Goal: Task Accomplishment & Management: Manage account settings

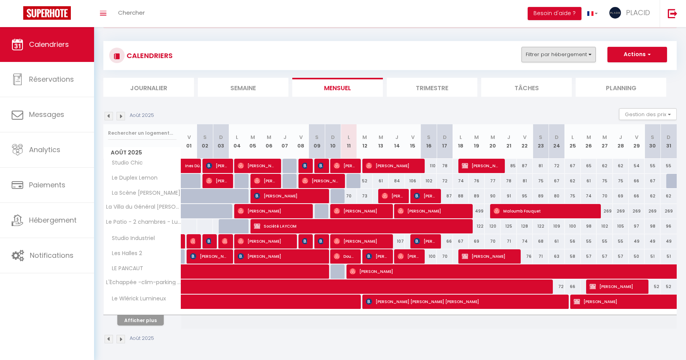
click at [587, 52] on button "Filtrer par hébergement" at bounding box center [558, 54] width 74 height 15
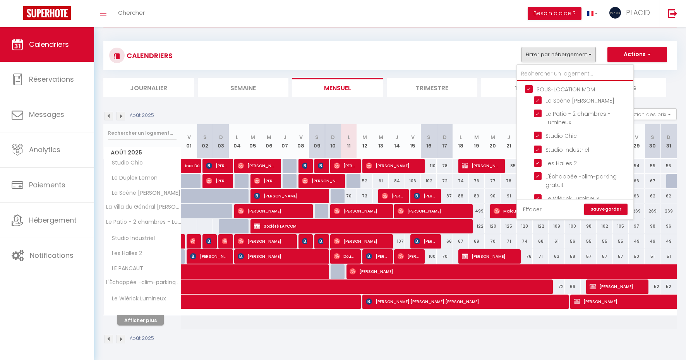
click at [551, 77] on input "text" at bounding box center [575, 74] width 116 height 14
click at [534, 86] on input "SOUS-LOCATION MDM" at bounding box center [583, 89] width 116 height 8
checkbox input "false"
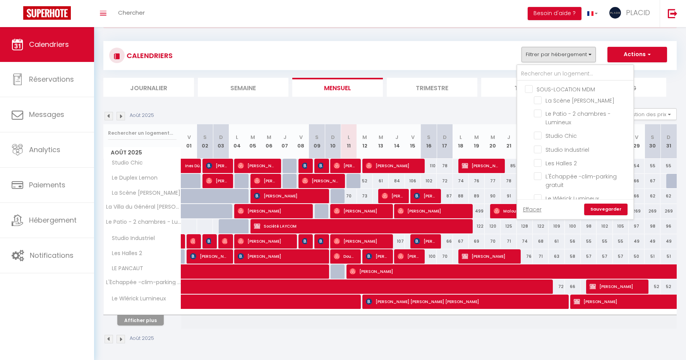
checkbox input "false"
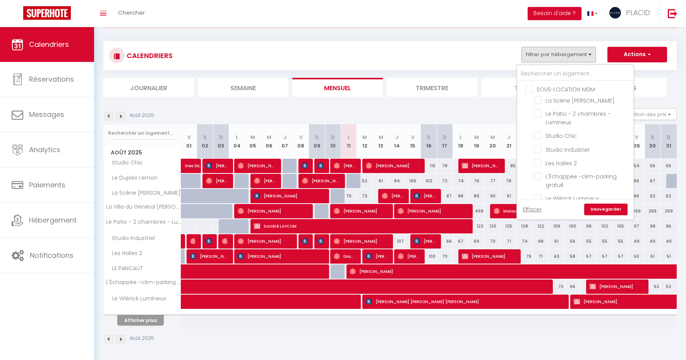
checkbox input "false"
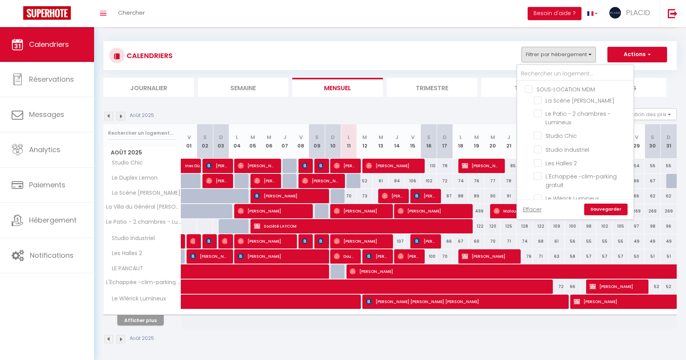
checkbox input "false"
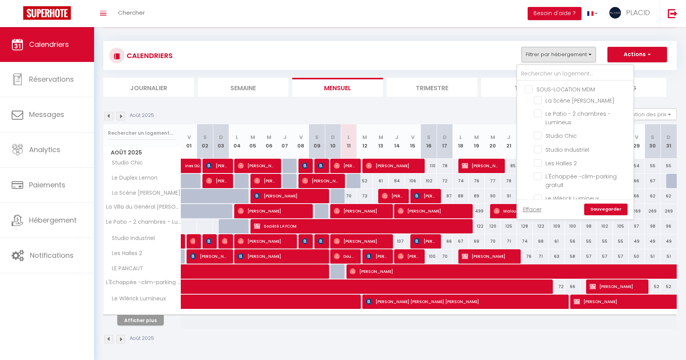
checkbox input "false"
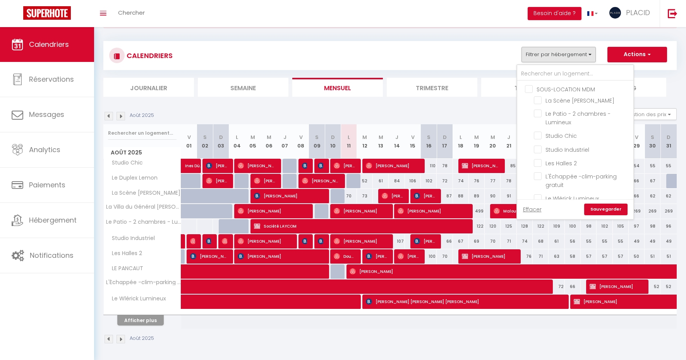
checkbox input "false"
click at [529, 105] on input "CONCIERGERIE MDM" at bounding box center [583, 105] width 116 height 8
checkbox input "false"
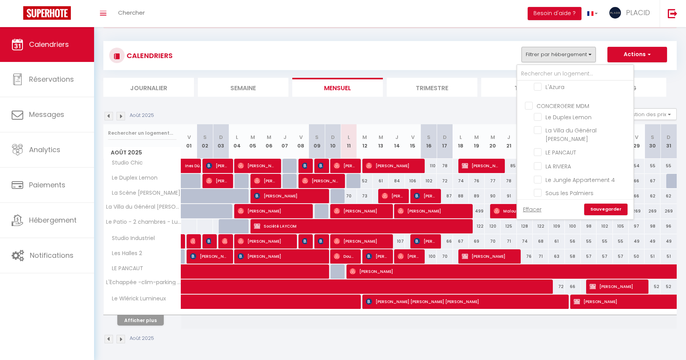
checkbox input "false"
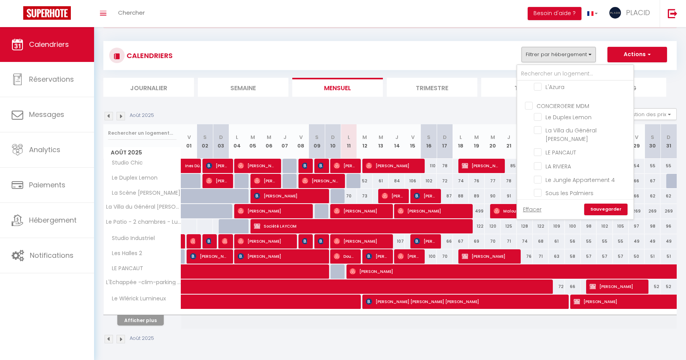
checkbox input "false"
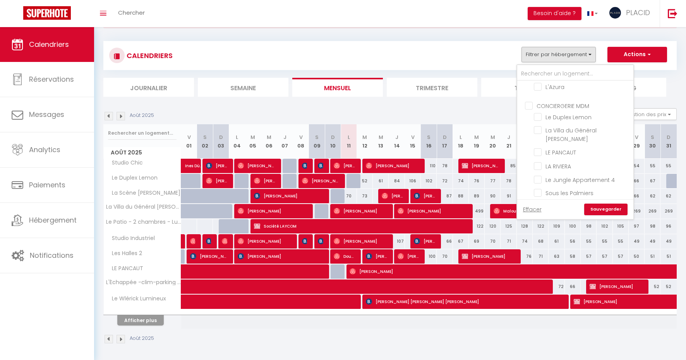
checkbox input "false"
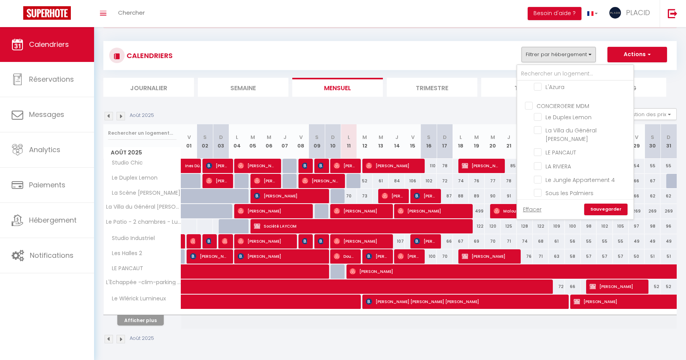
checkbox input "false"
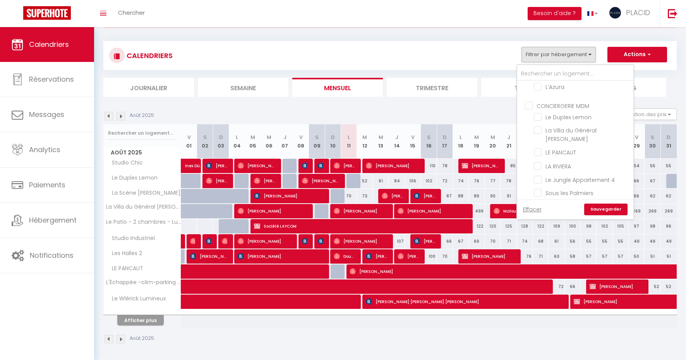
checkbox input "false"
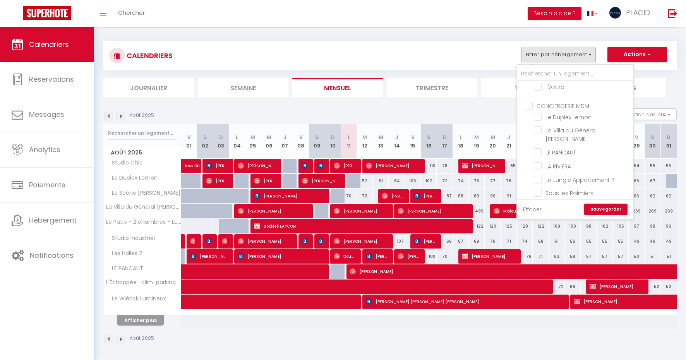
checkbox input "false"
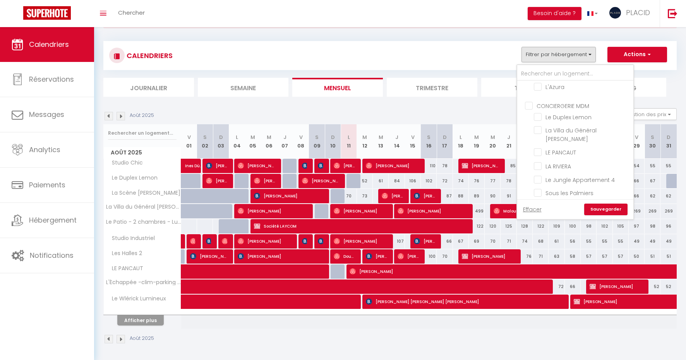
checkbox input "false"
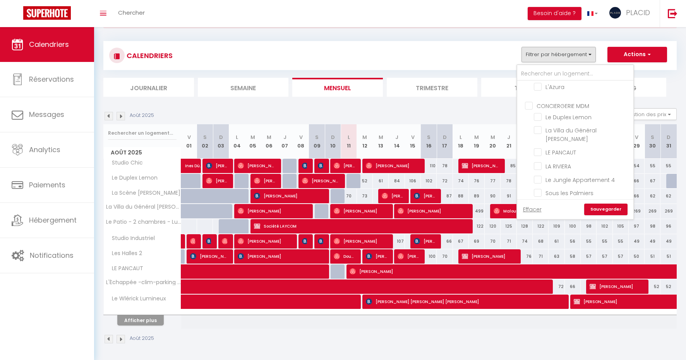
checkbox input "false"
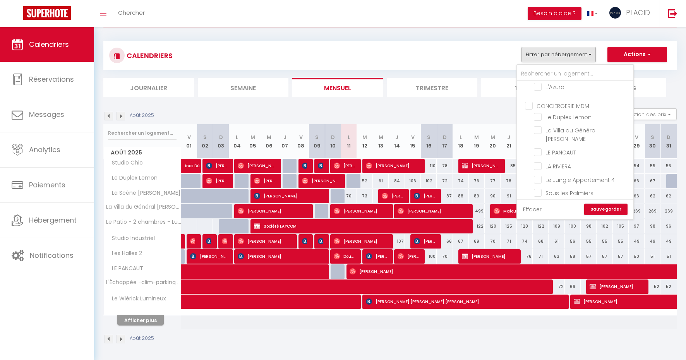
checkbox input "false"
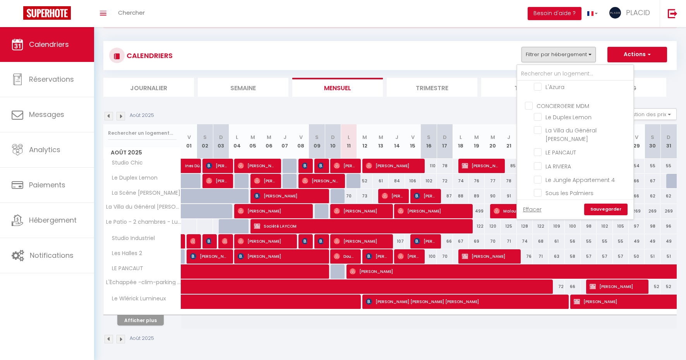
checkbox input "false"
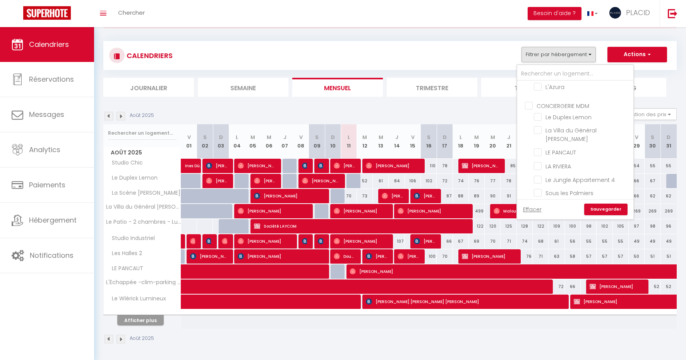
checkbox input "false"
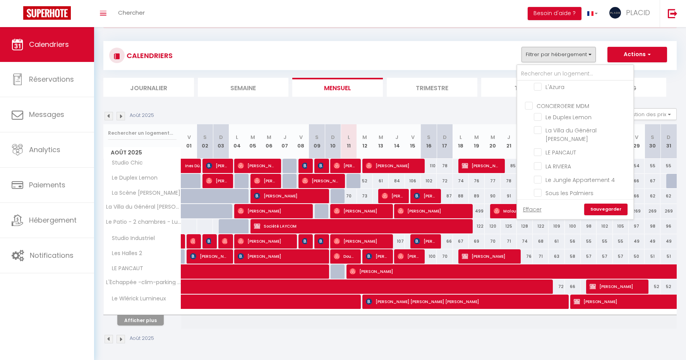
checkbox input "false"
click at [552, 65] on div at bounding box center [575, 73] width 116 height 16
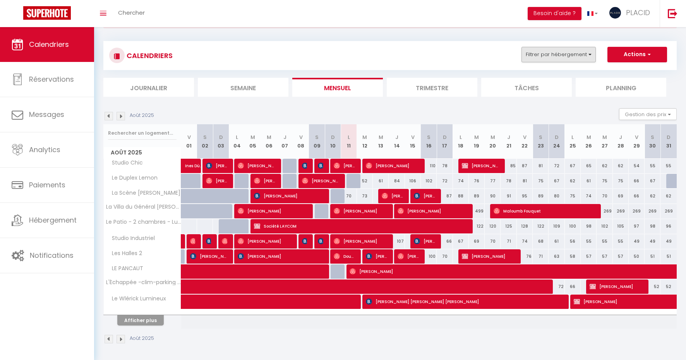
click at [554, 51] on button "Filtrer par hébergement" at bounding box center [558, 54] width 74 height 15
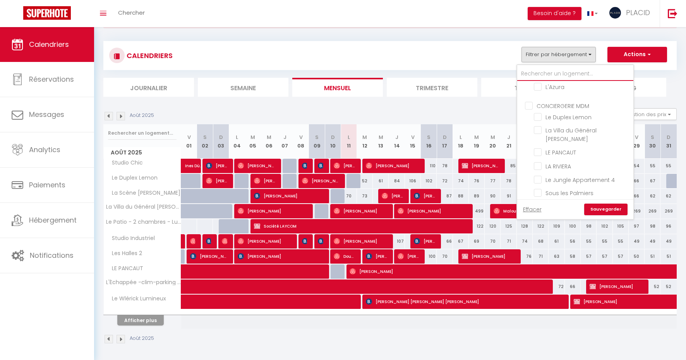
click at [546, 71] on input "text" at bounding box center [575, 74] width 116 height 14
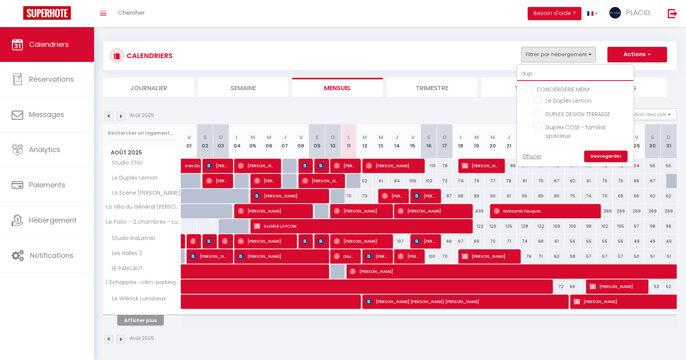
scroll to position [0, 0]
type input "duplex"
click at [542, 125] on input "Duplex COSY - familial spacieux" at bounding box center [582, 127] width 97 height 8
checkbox input "true"
click at [541, 110] on input "DUPLEX DESIGN TERRASSE" at bounding box center [582, 114] width 97 height 8
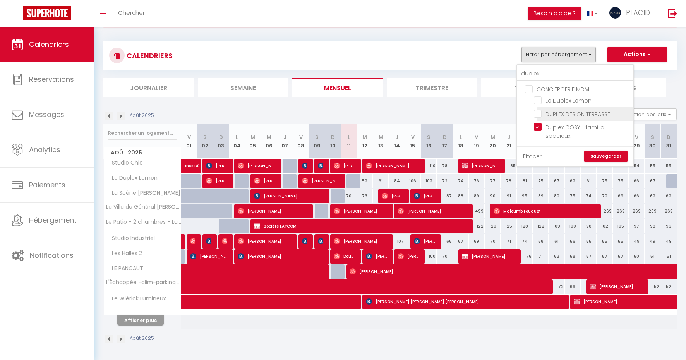
checkbox input "true"
drag, startPoint x: 544, startPoint y: 71, endPoint x: 474, endPoint y: 79, distance: 70.5
click at [474, 79] on div "CALENDRIERS Filtrer par hébergement duplex CONCIERGERIE MDM Le Duplex Lemon DUP…" at bounding box center [389, 69] width 573 height 56
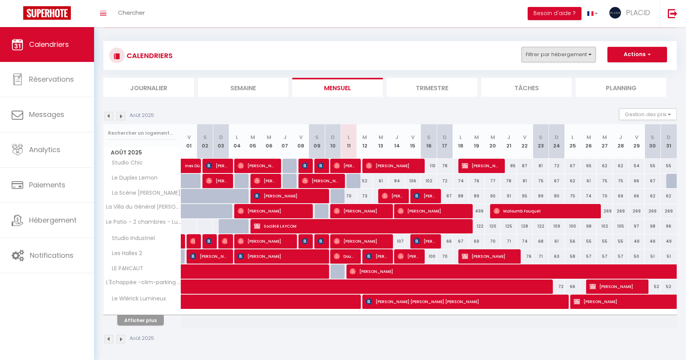
click at [547, 55] on button "Filtrer par hébergement" at bounding box center [558, 54] width 74 height 15
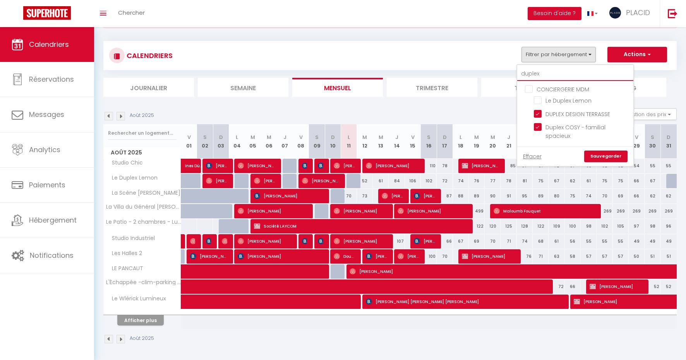
click at [545, 70] on input "duplex" at bounding box center [575, 74] width 116 height 14
type input "d"
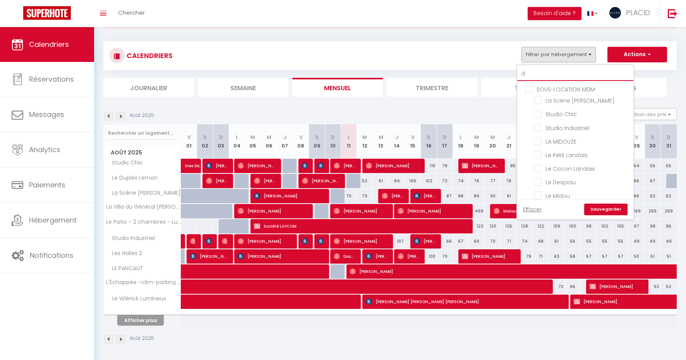
checkbox input "false"
checkbox input "true"
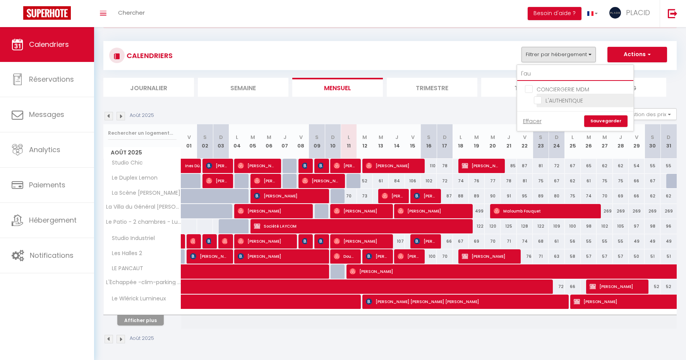
type input "l'au"
click at [541, 102] on input "L'AUTHENTIQUE" at bounding box center [582, 100] width 97 height 8
checkbox input "true"
click at [601, 121] on link "Sauvegarder" at bounding box center [605, 121] width 43 height 12
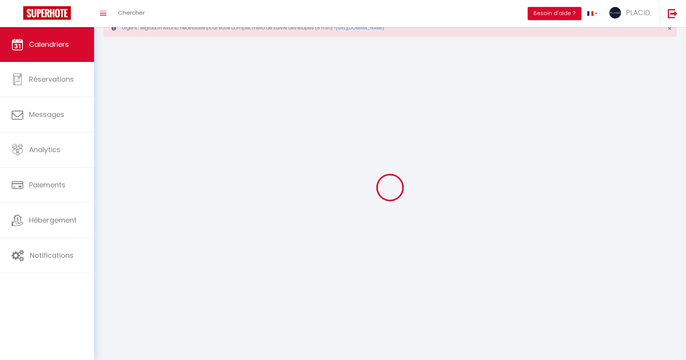
scroll to position [27, 0]
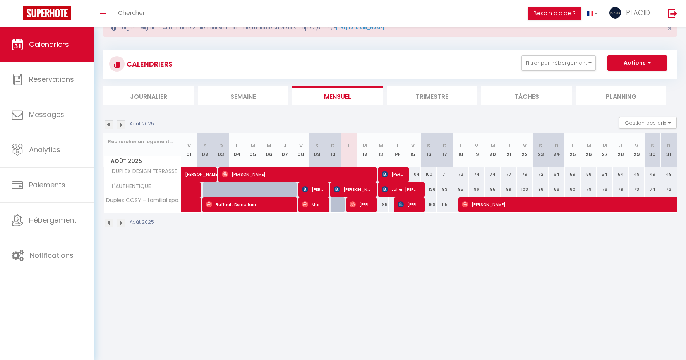
click at [381, 206] on div "98" at bounding box center [381, 204] width 16 height 14
type input "98"
type input "Mer 13 Août 2025"
type input "[DEMOGRAPHIC_DATA] 14 Août 2025"
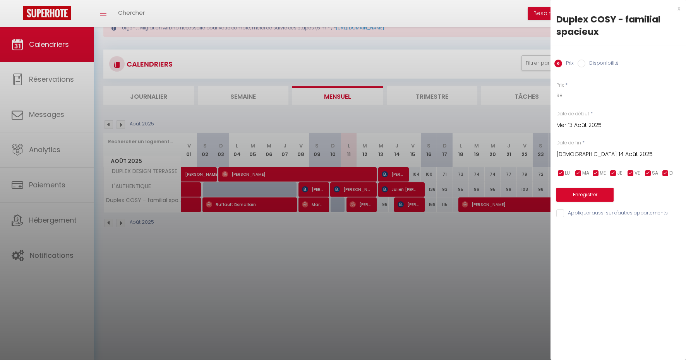
click at [387, 237] on div at bounding box center [343, 180] width 686 height 360
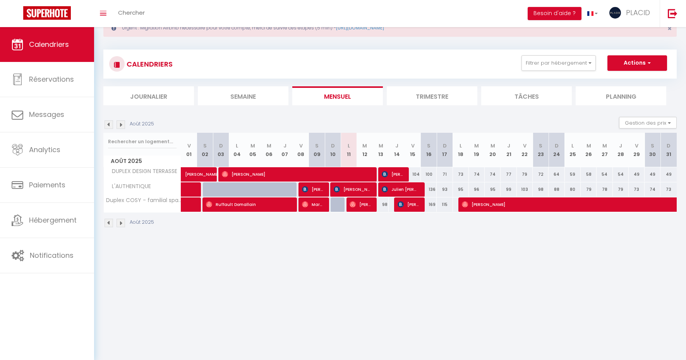
click at [385, 203] on div "98" at bounding box center [381, 204] width 16 height 14
type input "98"
select select "1"
type input "Mer 13 Août 2025"
type input "[DEMOGRAPHIC_DATA] 14 Août 2025"
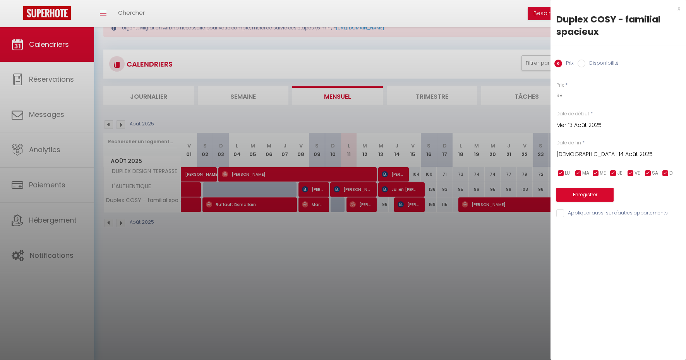
click at [581, 66] on input "Disponibilité" at bounding box center [582, 64] width 8 height 8
radio input "true"
radio input "false"
select select "0"
click at [584, 191] on button "Enregistrer" at bounding box center [584, 196] width 57 height 14
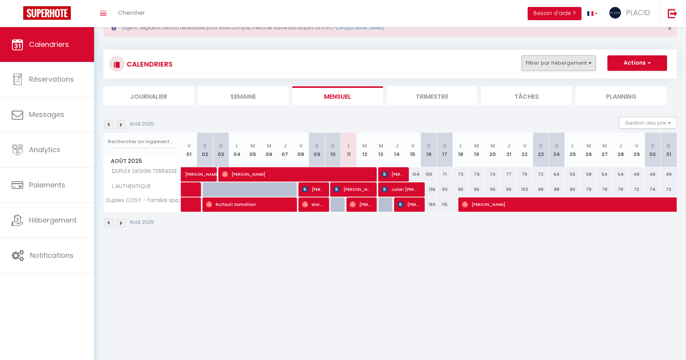
click at [572, 67] on button "Filtrer par hébergement" at bounding box center [558, 62] width 74 height 15
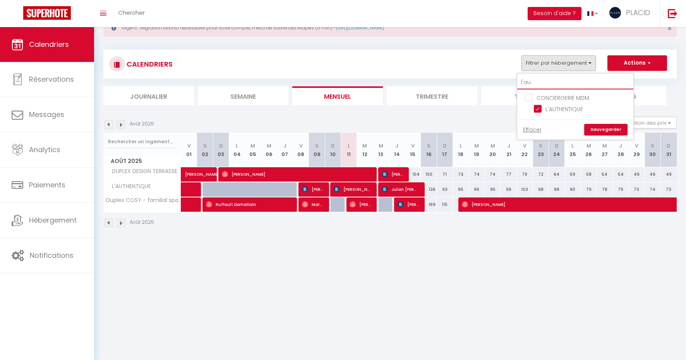
click at [550, 82] on input "l'au" at bounding box center [575, 82] width 116 height 14
drag, startPoint x: 550, startPoint y: 82, endPoint x: 483, endPoint y: 77, distance: 66.7
click at [483, 77] on div "CALENDRIERS Filtrer par hébergement l'au CONCIERGERIE MDM L'AUTHENTIQUE Effacer…" at bounding box center [389, 64] width 573 height 29
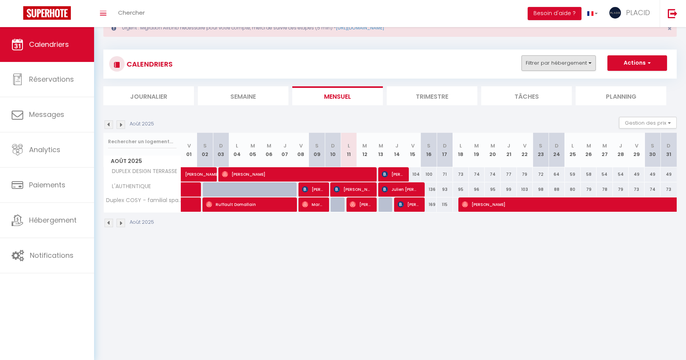
click at [593, 67] on button "Filtrer par hébergement" at bounding box center [558, 62] width 74 height 15
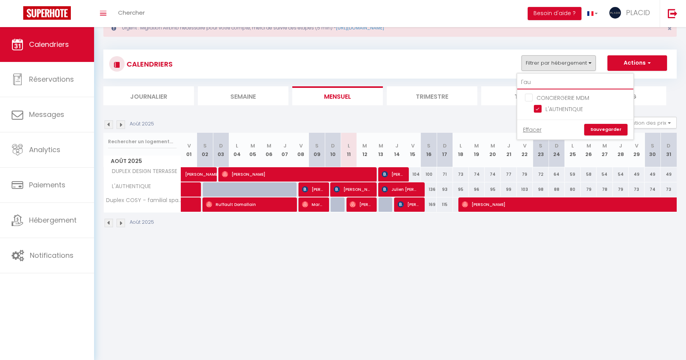
drag, startPoint x: 571, startPoint y: 82, endPoint x: 460, endPoint y: 82, distance: 110.3
click at [460, 82] on div "CALENDRIERS Filtrer par hébergement l'au CONCIERGERIE MDM L'AUTHENTIQUE Effacer…" at bounding box center [389, 78] width 573 height 56
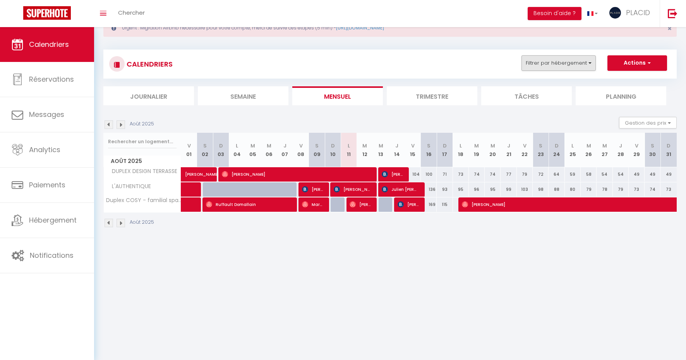
click at [542, 65] on button "Filtrer par hébergement" at bounding box center [558, 62] width 74 height 15
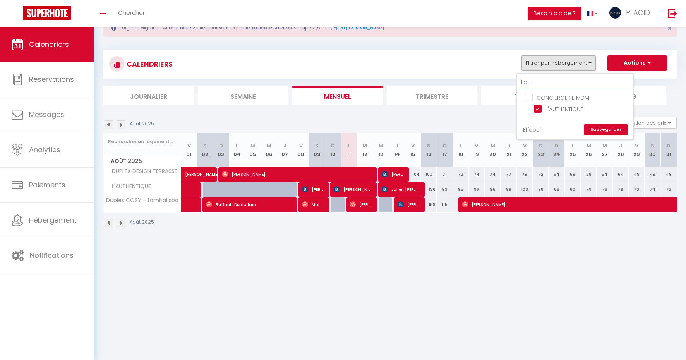
click at [541, 79] on input "l'au" at bounding box center [575, 82] width 116 height 14
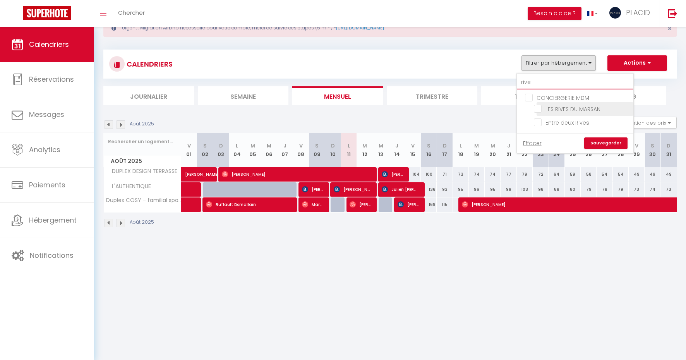
type input "rive"
click at [539, 105] on input "LES RIVES DU MARSAN" at bounding box center [582, 109] width 97 height 8
checkbox input "true"
click at [547, 82] on input "rive" at bounding box center [575, 82] width 116 height 14
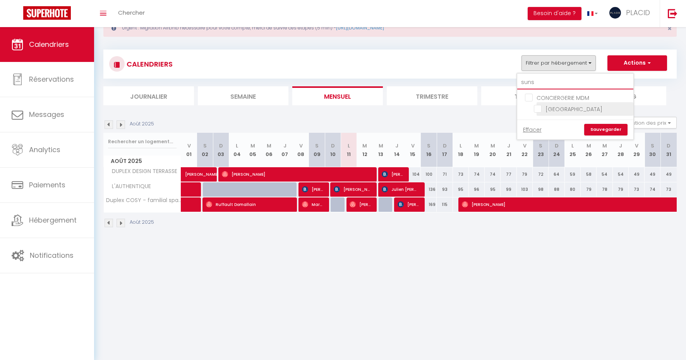
type input "suns"
click at [542, 107] on input "[GEOGRAPHIC_DATA]" at bounding box center [582, 109] width 97 height 8
checkbox input "true"
click at [545, 82] on input "suns" at bounding box center [575, 82] width 116 height 14
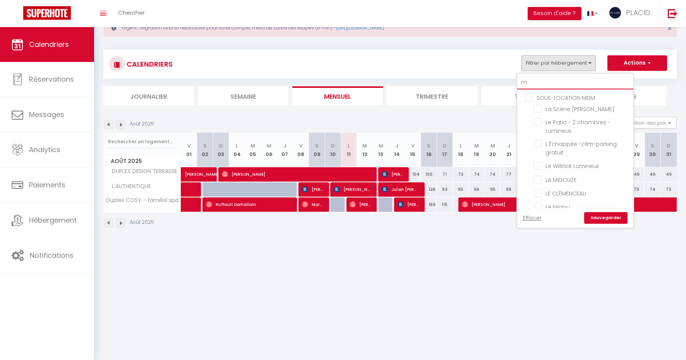
type input "mi"
checkbox input "true"
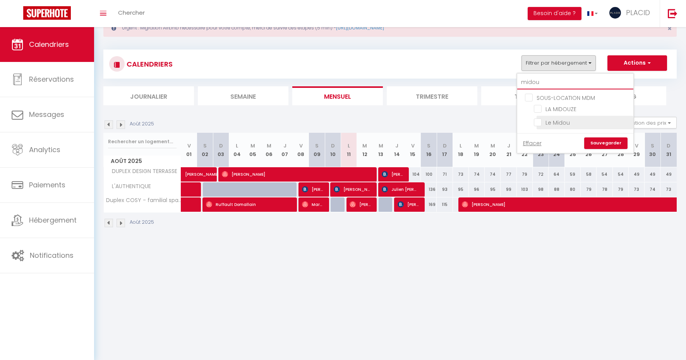
type input "midou"
click at [539, 122] on input "Le Midou" at bounding box center [582, 122] width 97 height 8
checkbox input "true"
click at [553, 81] on input "midou" at bounding box center [575, 82] width 116 height 14
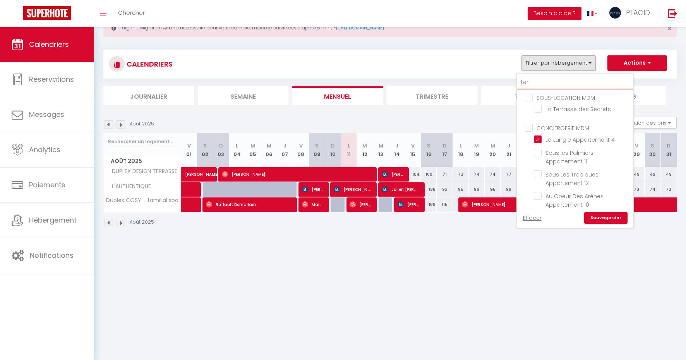
type input "terr"
checkbox input "true"
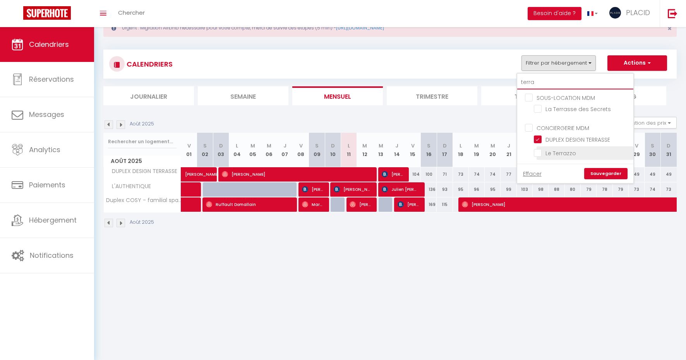
type input "terra"
click at [542, 151] on input "Le Terrazzo" at bounding box center [582, 153] width 97 height 8
checkbox input "true"
click at [549, 84] on input "terra" at bounding box center [575, 82] width 116 height 14
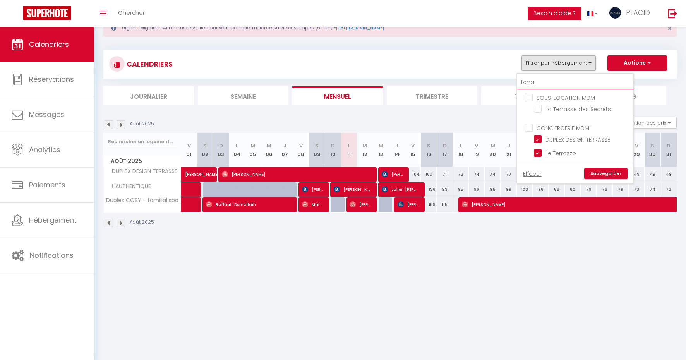
type input "l"
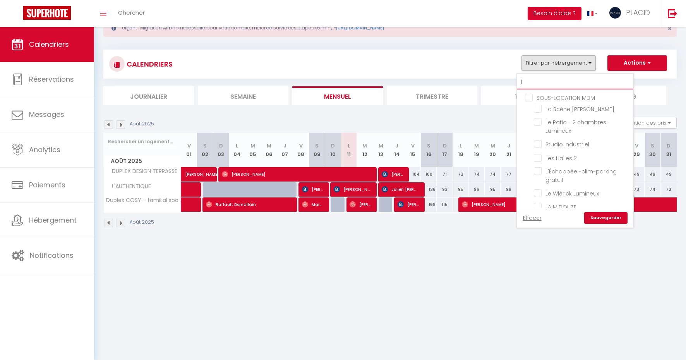
checkbox input "false"
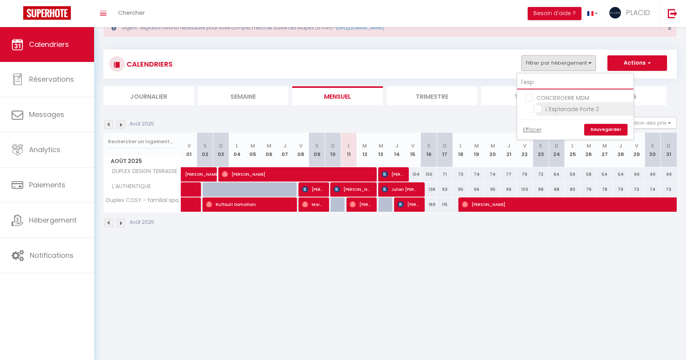
type input "l'esp"
click at [544, 108] on input "L'Esplanade Porte 2" at bounding box center [582, 109] width 97 height 8
checkbox input "true"
click at [603, 122] on div "Effacer Sauvegarder" at bounding box center [575, 130] width 116 height 20
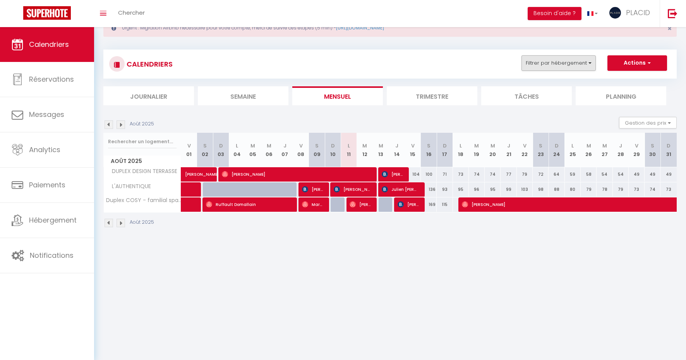
click at [581, 63] on button "Filtrer par hébergement" at bounding box center [558, 62] width 74 height 15
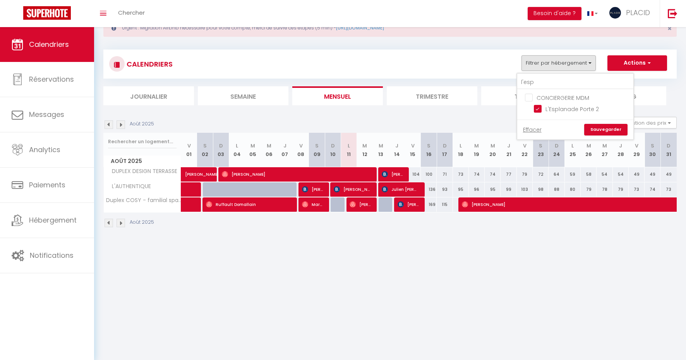
click at [604, 128] on link "Sauvegarder" at bounding box center [605, 130] width 43 height 12
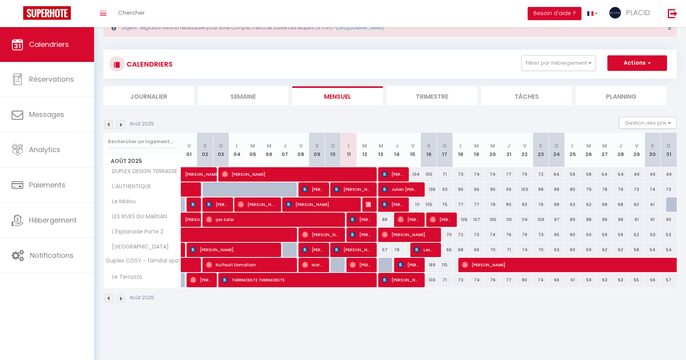
click at [370, 205] on img at bounding box center [369, 204] width 6 height 6
select select "KO"
select select "7140"
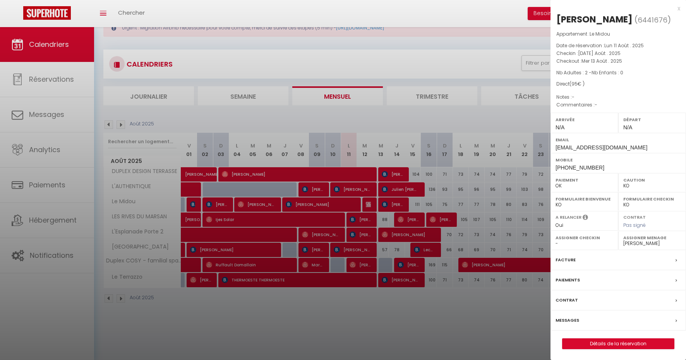
click at [679, 11] on div "x" at bounding box center [616, 8] width 130 height 9
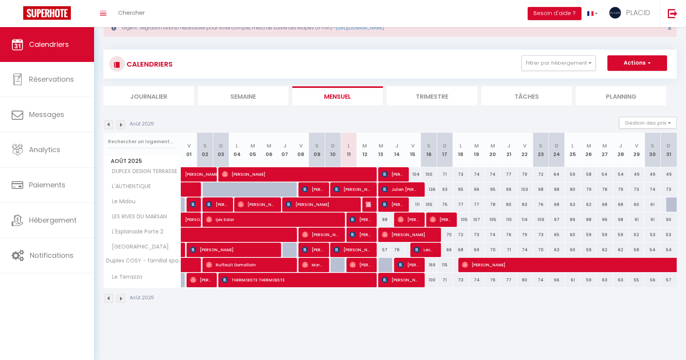
click at [384, 221] on div "88" at bounding box center [381, 220] width 16 height 14
select select "1"
type input "Mer 13 Août 2025"
type input "[DEMOGRAPHIC_DATA] 14 Août 2025"
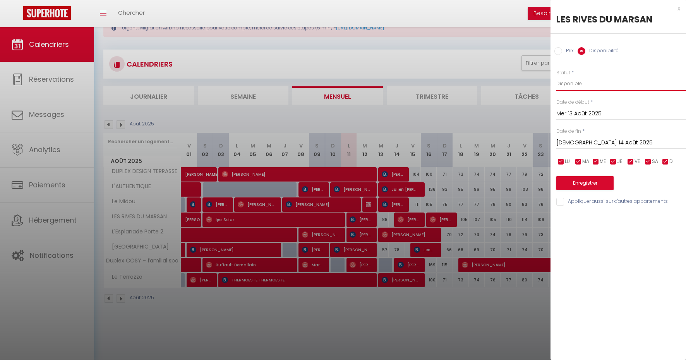
select select "0"
click at [583, 180] on button "Enregistrer" at bounding box center [584, 183] width 57 height 14
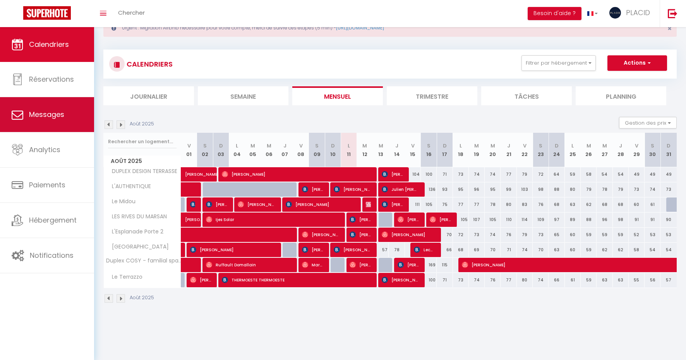
click at [64, 117] on link "Messages" at bounding box center [47, 114] width 94 height 35
select select "message"
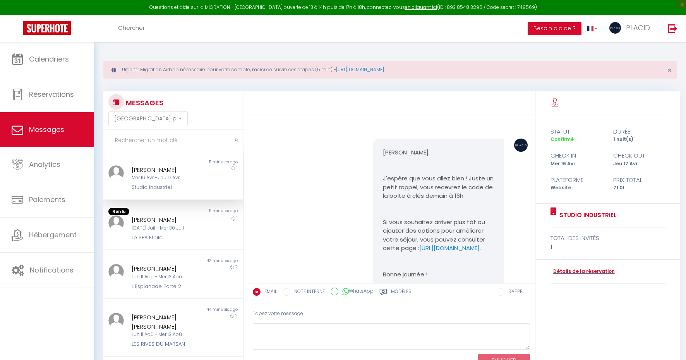
scroll to position [1307, 0]
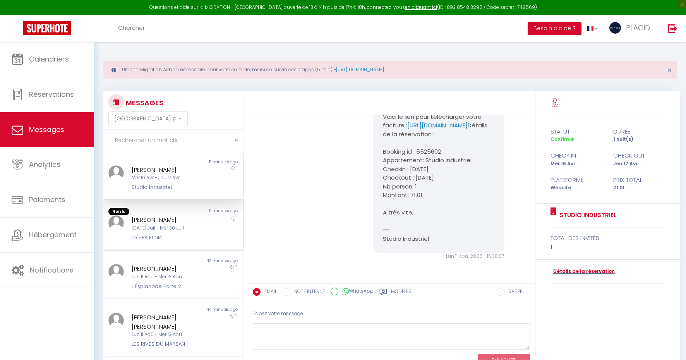
click at [197, 220] on div "[PERSON_NAME]" at bounding box center [167, 219] width 71 height 9
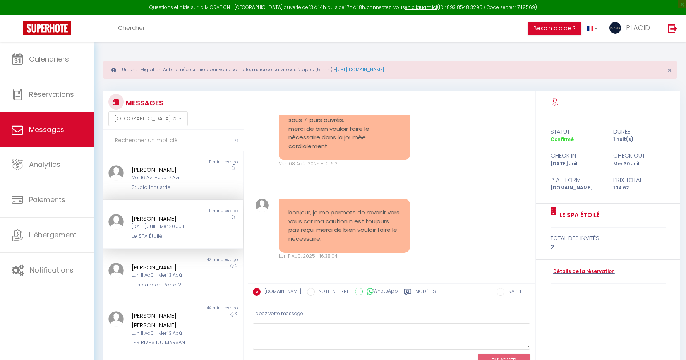
scroll to position [2395, 0]
click at [575, 272] on link "Détails de la réservation" at bounding box center [583, 271] width 64 height 7
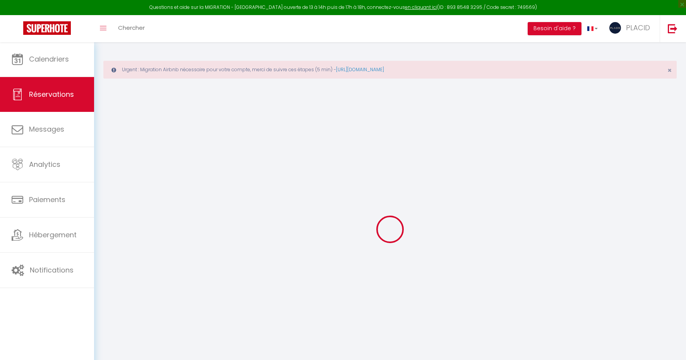
select select
checkbox input "false"
select select
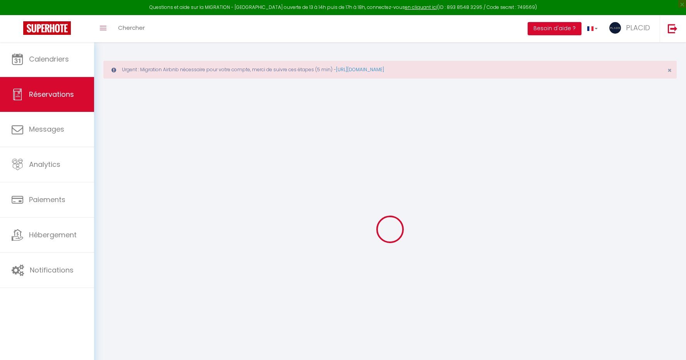
checkbox input "false"
select select
checkbox input "false"
type textarea "** THIS RESERVATION HAS BEEN PRE-PAID ** BOOKING NOTE : Payment charge is EUR 1…"
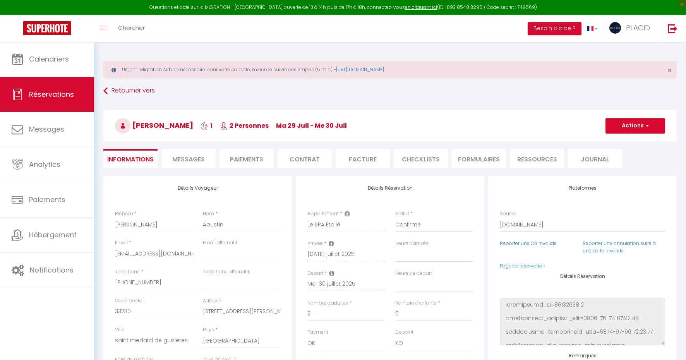
type input "2.02"
select select
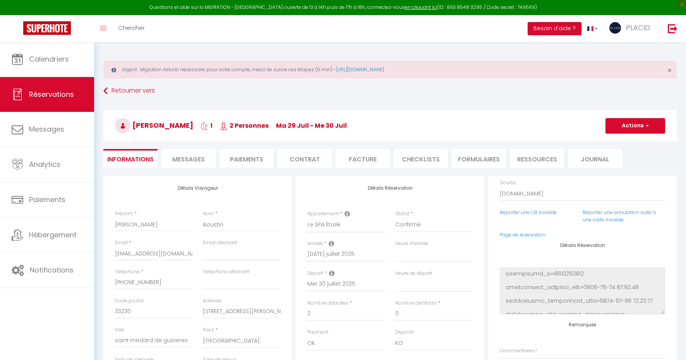
checkbox input "false"
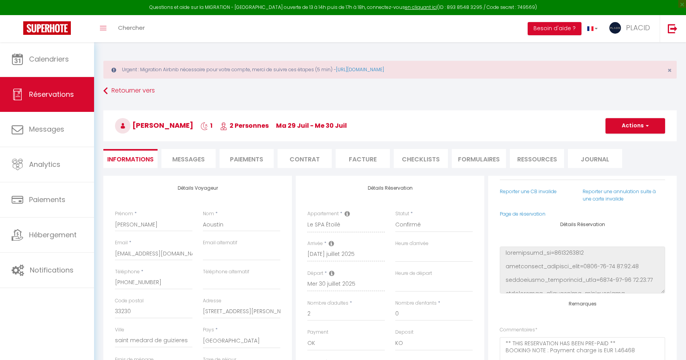
select select
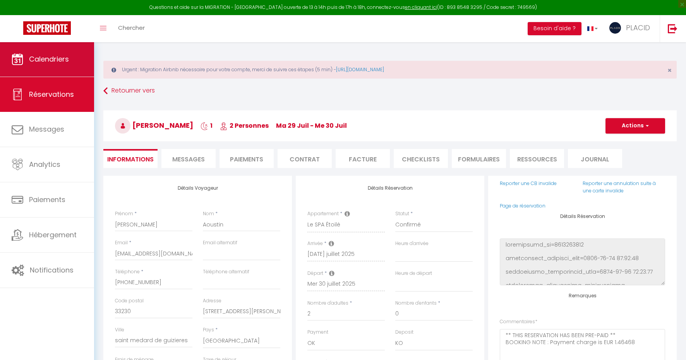
click at [74, 70] on link "Calendriers" at bounding box center [47, 59] width 94 height 35
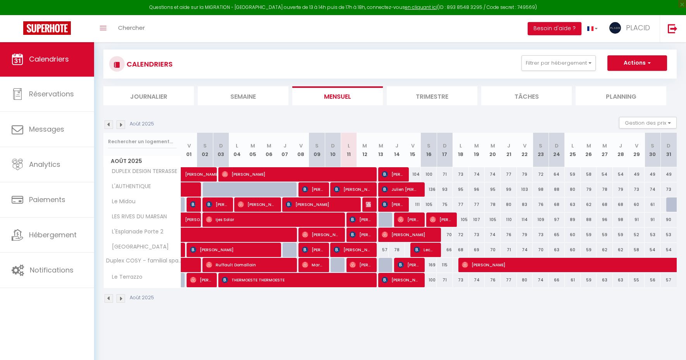
scroll to position [42, 0]
click at [228, 0] on div "Questions et aide sur la MIGRATION - [GEOGRAPHIC_DATA] ouverte de 13 à 14h puis…" at bounding box center [343, 7] width 686 height 15
